Goal: Check status: Check status

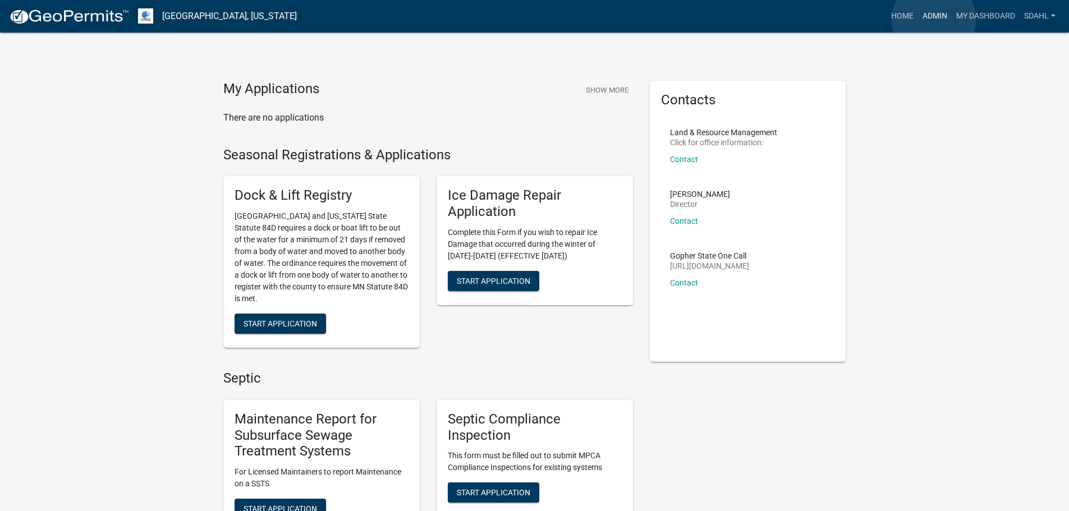
click at [933, 20] on link "Admin" at bounding box center [935, 16] width 34 height 21
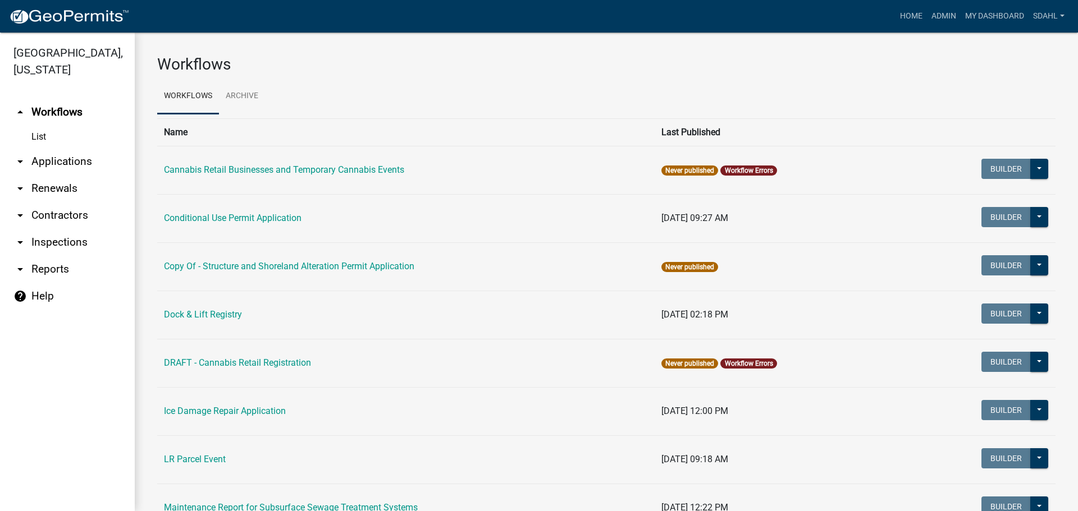
click at [84, 162] on link "arrow_drop_down Applications" at bounding box center [67, 161] width 135 height 27
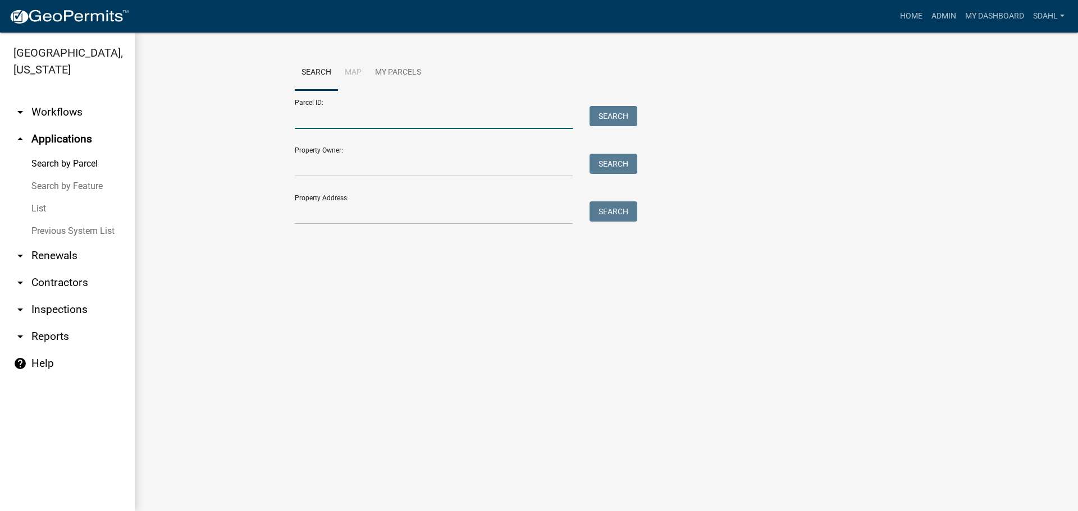
click at [384, 118] on input "Parcel ID:" at bounding box center [434, 117] width 278 height 23
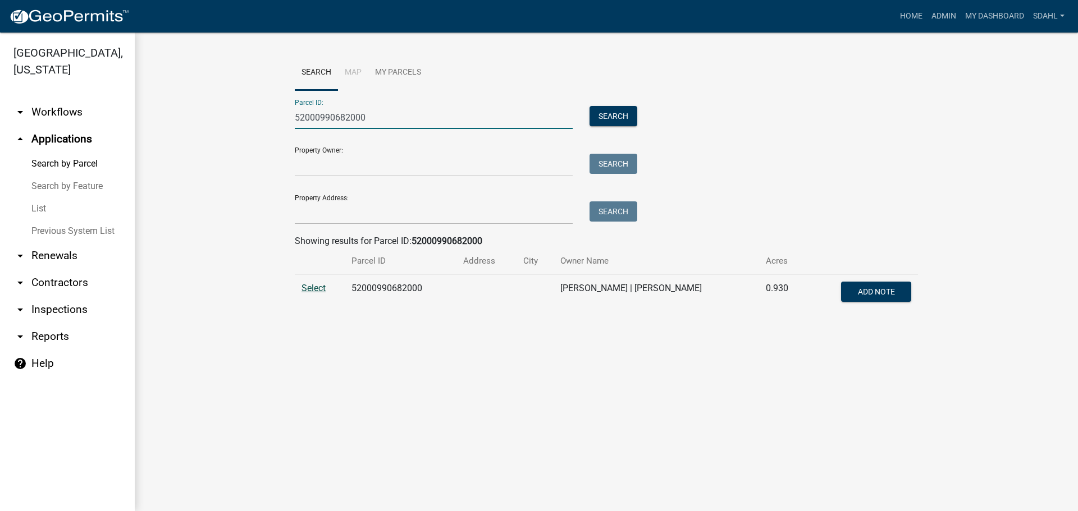
type input "52000990682000"
click at [319, 285] on span "Select" at bounding box center [313, 288] width 24 height 11
